Goal: Information Seeking & Learning: Learn about a topic

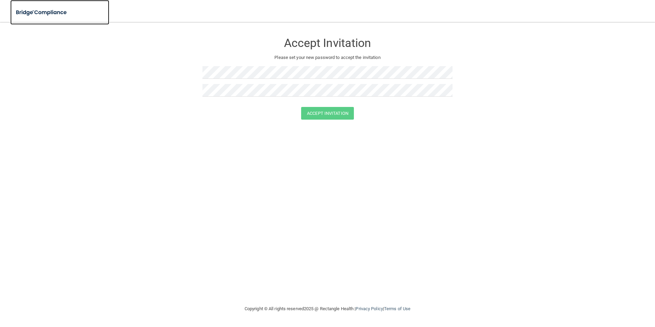
click at [42, 15] on img at bounding box center [41, 12] width 63 height 14
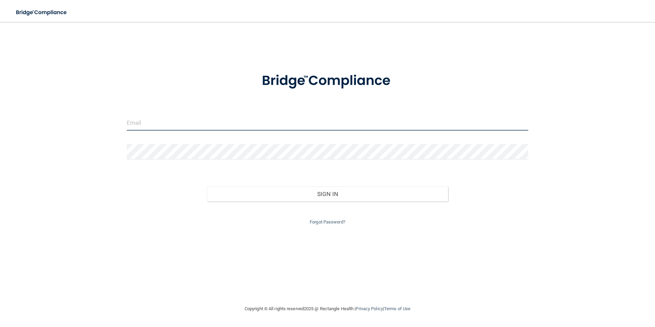
click at [163, 125] on input "email" at bounding box center [328, 122] width 402 height 15
type input "[EMAIL_ADDRESS][DOMAIN_NAME]"
click at [172, 122] on input "[EMAIL_ADDRESS][DOMAIN_NAME]" at bounding box center [328, 122] width 402 height 15
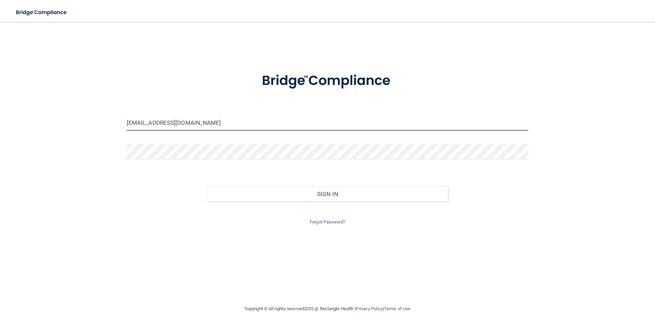
type input "[EMAIL_ADDRESS][DOMAIN_NAME]"
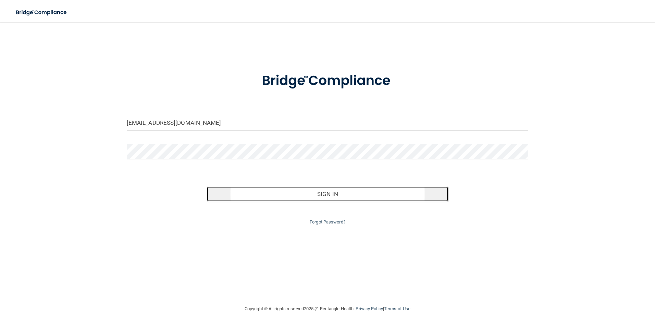
click at [259, 197] on button "Sign In" at bounding box center [327, 193] width 241 height 15
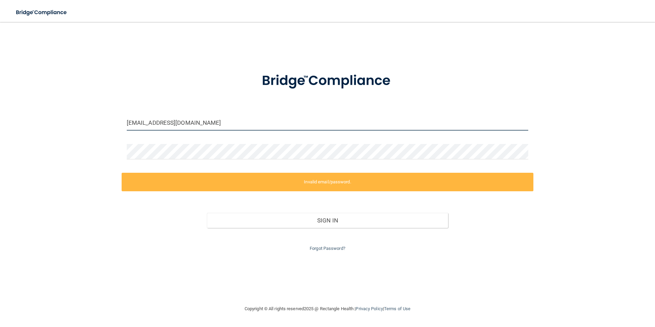
click at [223, 126] on input "[EMAIL_ADDRESS][DOMAIN_NAME]" at bounding box center [328, 122] width 402 height 15
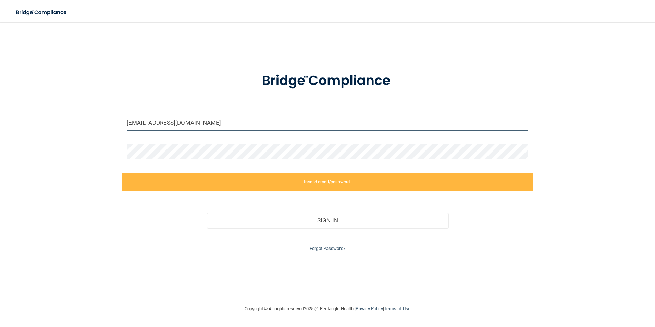
click at [223, 126] on input "[EMAIL_ADDRESS][DOMAIN_NAME]" at bounding box center [328, 122] width 402 height 15
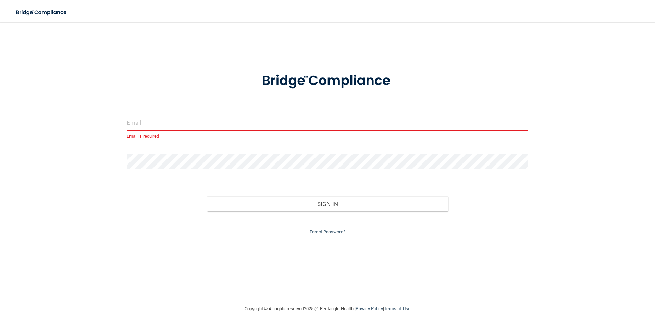
click at [183, 124] on input "email" at bounding box center [328, 122] width 402 height 15
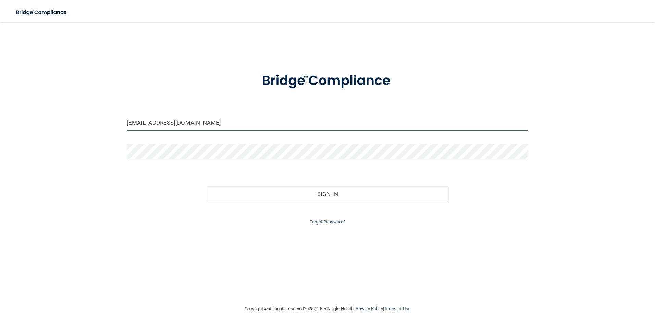
type input "[EMAIL_ADDRESS][DOMAIN_NAME]"
drag, startPoint x: 210, startPoint y: 123, endPoint x: 121, endPoint y: 120, distance: 89.2
click at [121, 120] on div "[EMAIL_ADDRESS][DOMAIN_NAME] Invalid email/password. You don't have permission …" at bounding box center [328, 163] width 628 height 269
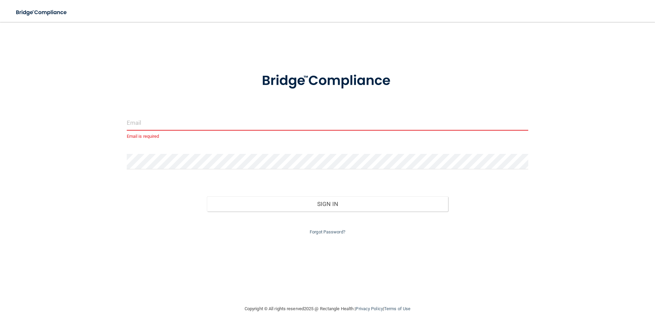
click at [159, 118] on input "email" at bounding box center [328, 122] width 402 height 15
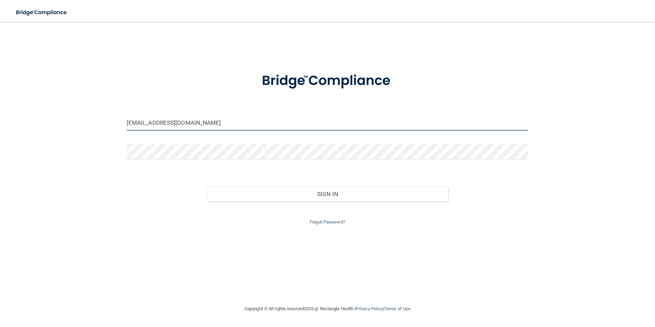
type input "[EMAIL_ADDRESS][DOMAIN_NAME]"
click at [170, 129] on input "[EMAIL_ADDRESS][DOMAIN_NAME]" at bounding box center [328, 122] width 402 height 15
click at [172, 121] on input "[EMAIL_ADDRESS][DOMAIN_NAME]" at bounding box center [328, 122] width 402 height 15
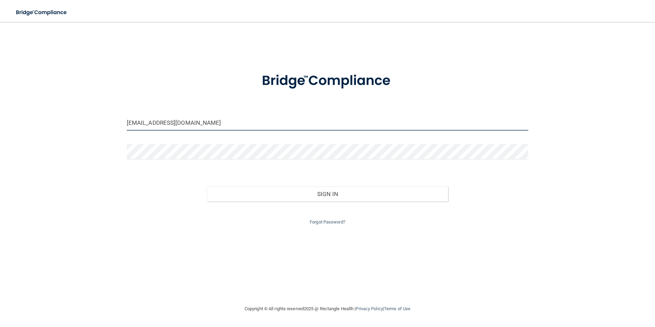
click at [172, 121] on input "[EMAIL_ADDRESS][DOMAIN_NAME]" at bounding box center [328, 122] width 402 height 15
type input "[EMAIL_ADDRESS][DOMAIN_NAME]"
click at [146, 204] on div "Forgot Password?" at bounding box center [328, 213] width 412 height 25
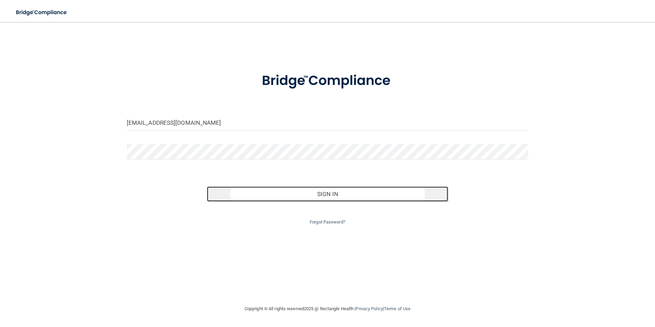
click at [257, 193] on button "Sign In" at bounding box center [327, 193] width 241 height 15
click at [377, 197] on button "Sign In" at bounding box center [327, 193] width 241 height 15
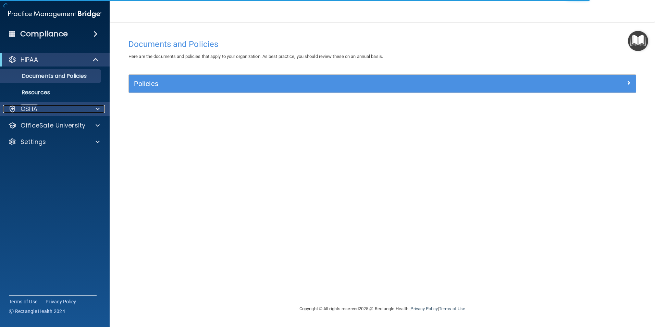
click at [55, 112] on div "OSHA" at bounding box center [45, 109] width 85 height 8
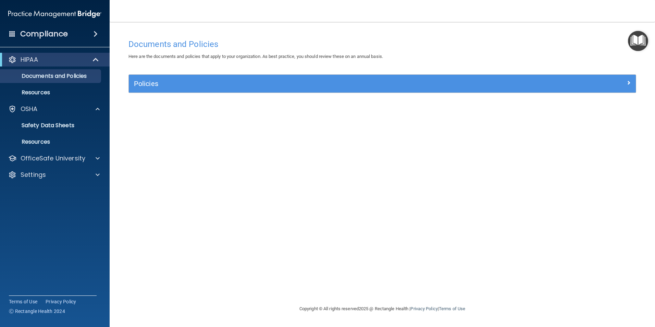
click at [79, 66] on div "HIPAA" at bounding box center [55, 60] width 110 height 14
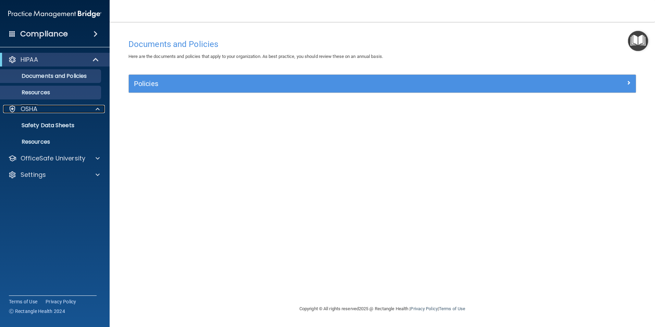
drag, startPoint x: 97, startPoint y: 110, endPoint x: 100, endPoint y: 87, distance: 22.9
click at [97, 110] on span at bounding box center [98, 109] width 4 height 8
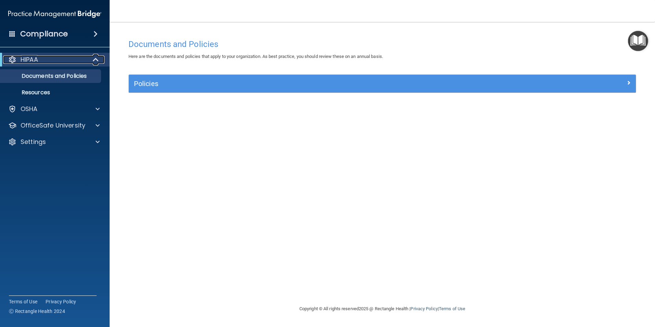
click at [96, 60] on span at bounding box center [97, 60] width 6 height 8
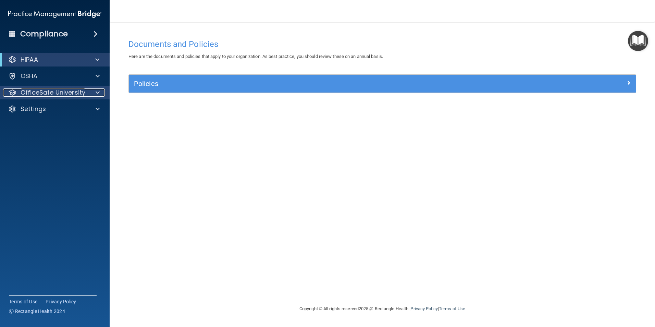
click at [89, 94] on div at bounding box center [96, 92] width 17 height 8
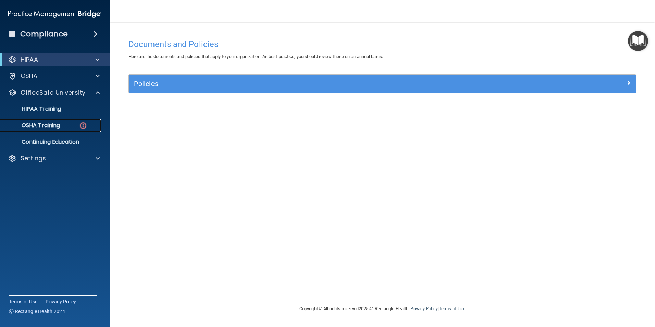
click at [71, 126] on div "OSHA Training" at bounding box center [51, 125] width 94 height 7
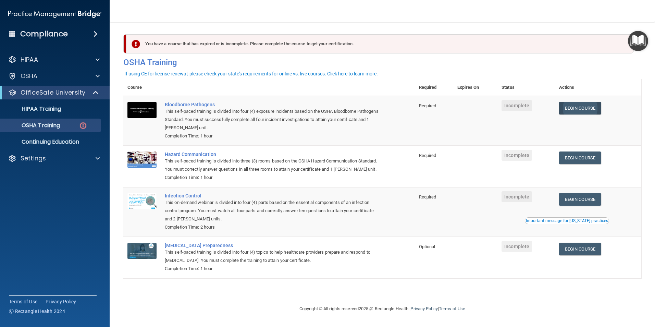
drag, startPoint x: 585, startPoint y: 97, endPoint x: 584, endPoint y: 103, distance: 6.5
click at [585, 99] on td "Begin Course Download Certificate" at bounding box center [598, 121] width 86 height 50
click at [584, 104] on link "Begin Course" at bounding box center [580, 108] width 42 height 13
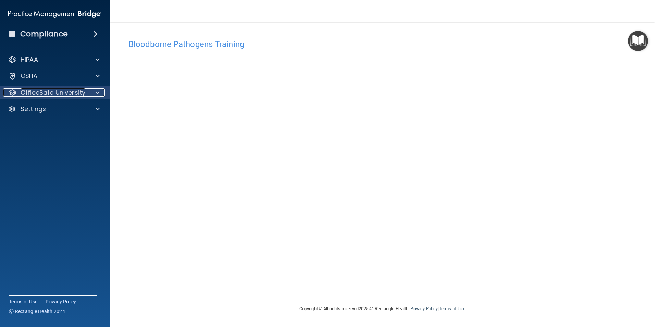
click at [86, 91] on div "OfficeSafe University" at bounding box center [45, 92] width 85 height 8
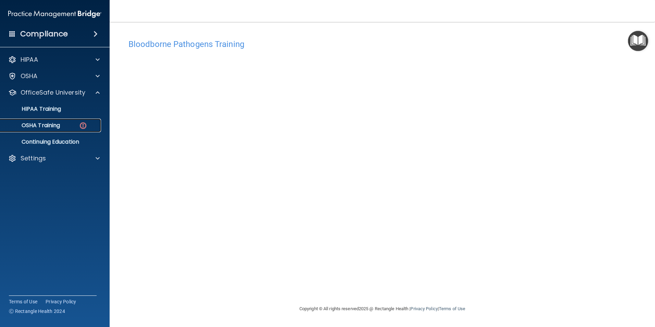
click at [82, 124] on img at bounding box center [83, 125] width 9 height 9
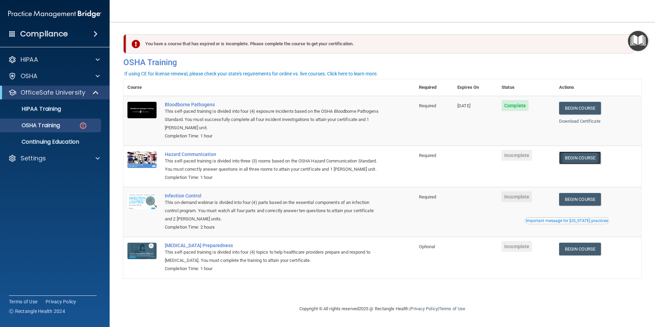
click at [581, 162] on link "Begin Course" at bounding box center [580, 157] width 42 height 13
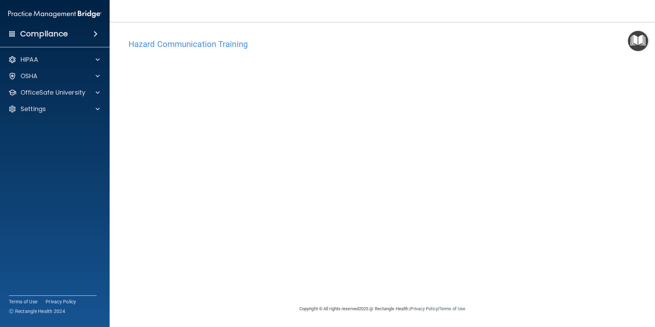
click at [495, 116] on div "Hazard Communication Training This course doesn’t expire until . Are you sure y…" at bounding box center [382, 170] width 518 height 269
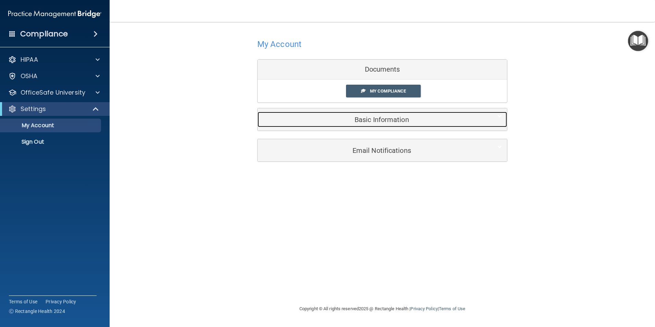
click at [342, 117] on h5 "Basic Information" at bounding box center [372, 120] width 218 height 8
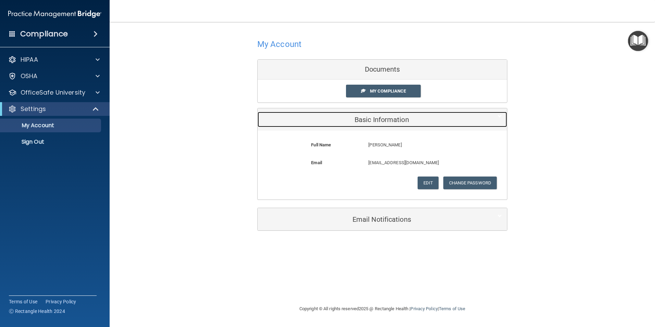
click at [352, 119] on h5 "Basic Information" at bounding box center [372, 120] width 218 height 8
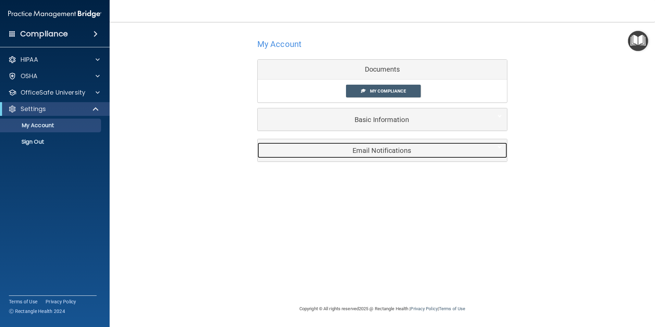
click at [339, 155] on div "Email Notifications" at bounding box center [372, 150] width 229 height 15
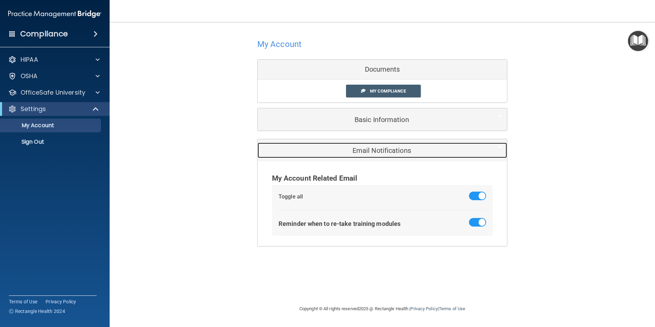
click at [339, 155] on div "Email Notifications" at bounding box center [372, 150] width 229 height 15
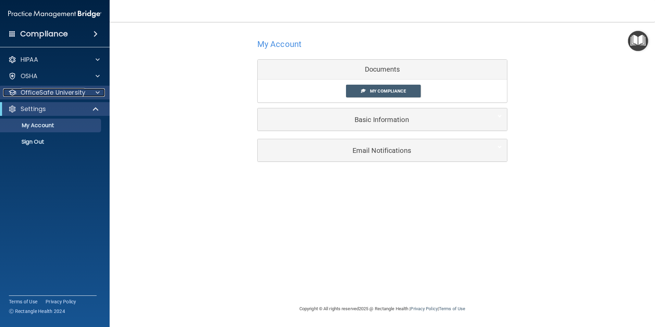
click at [95, 91] on div at bounding box center [96, 92] width 17 height 8
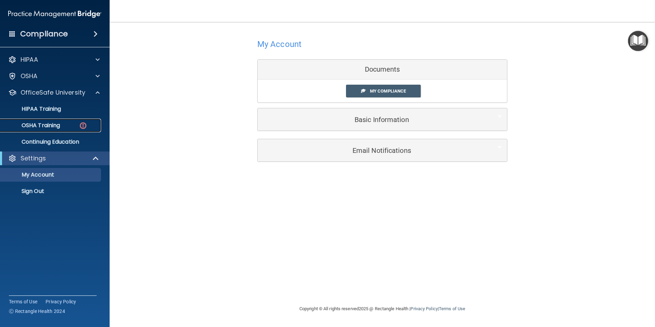
click at [87, 129] on link "OSHA Training" at bounding box center [47, 126] width 108 height 14
